Goal: Find specific page/section: Find specific page/section

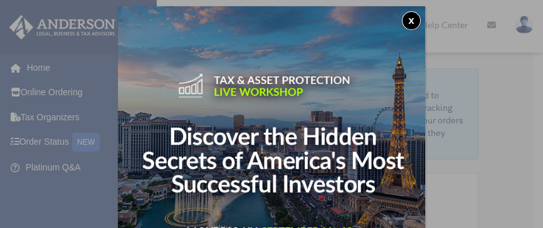
click at [412, 19] on button "x" at bounding box center [411, 20] width 19 height 19
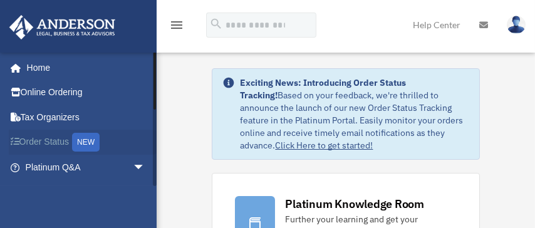
click at [39, 143] on link "Order Status NEW" at bounding box center [86, 143] width 155 height 26
click at [41, 60] on link "Home" at bounding box center [86, 67] width 155 height 25
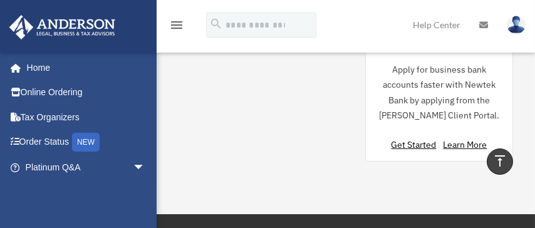
scroll to position [1453, 0]
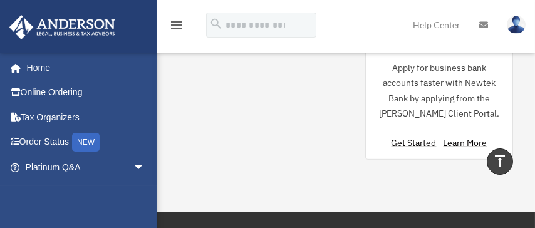
click at [174, 22] on icon "menu" at bounding box center [176, 25] width 15 height 15
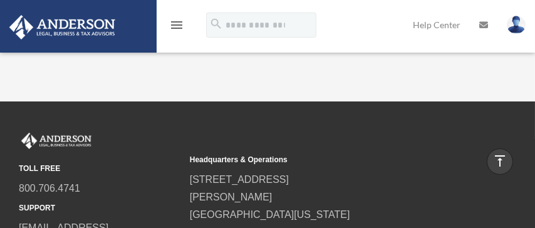
click at [174, 22] on icon "menu" at bounding box center [176, 25] width 15 height 15
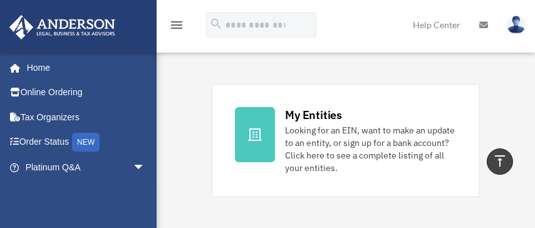
scroll to position [441, 0]
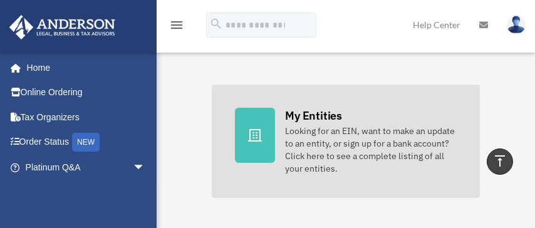
click at [313, 113] on div "My Entities" at bounding box center [313, 116] width 56 height 16
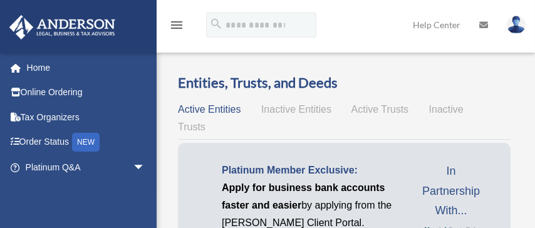
click at [205, 110] on span "Active Entities" at bounding box center [209, 109] width 63 height 11
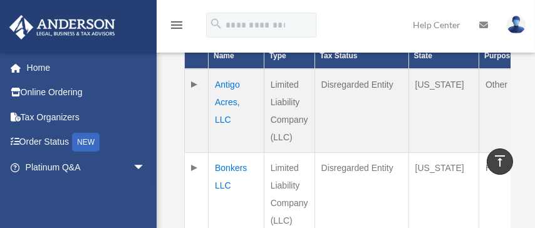
scroll to position [370, 0]
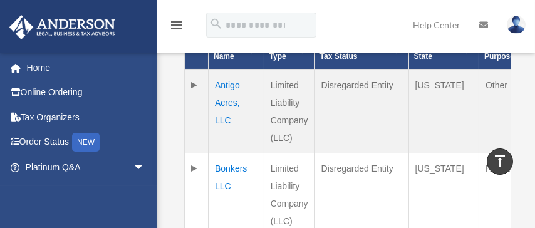
click at [219, 101] on td "Antigo Acres, LLC" at bounding box center [237, 112] width 56 height 84
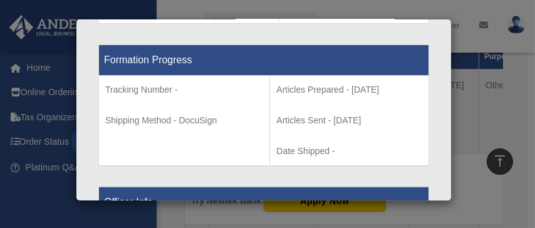
scroll to position [743, 0]
